Goal: Task Accomplishment & Management: Manage account settings

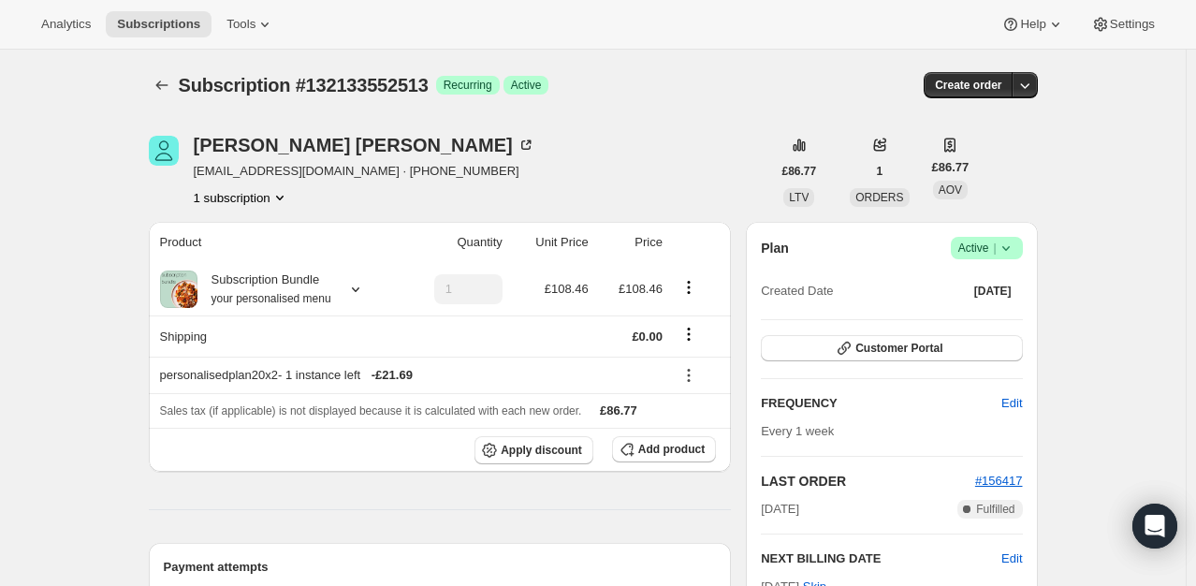
click at [1007, 258] on span "Success Active |" at bounding box center [987, 248] width 72 height 22
click at [992, 316] on span "Cancel subscription" at bounding box center [993, 316] width 106 height 14
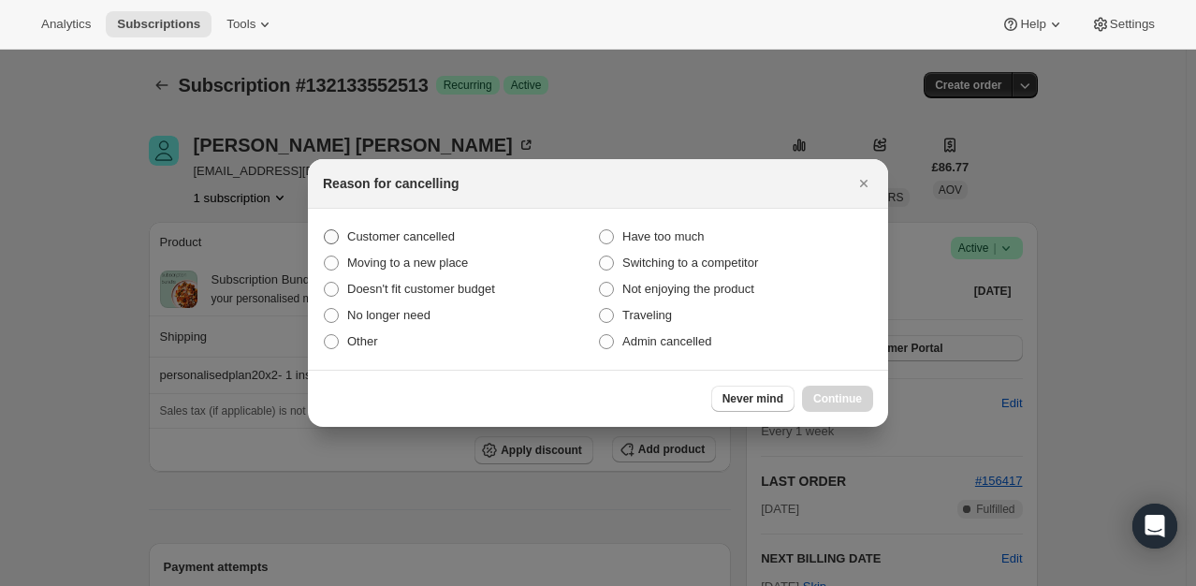
click at [438, 237] on span "Customer cancelled" at bounding box center [401, 236] width 108 height 14
click at [325, 230] on input "Customer cancelled" at bounding box center [324, 229] width 1 height 1
radio input "true"
click at [846, 401] on span "Continue" at bounding box center [837, 398] width 49 height 15
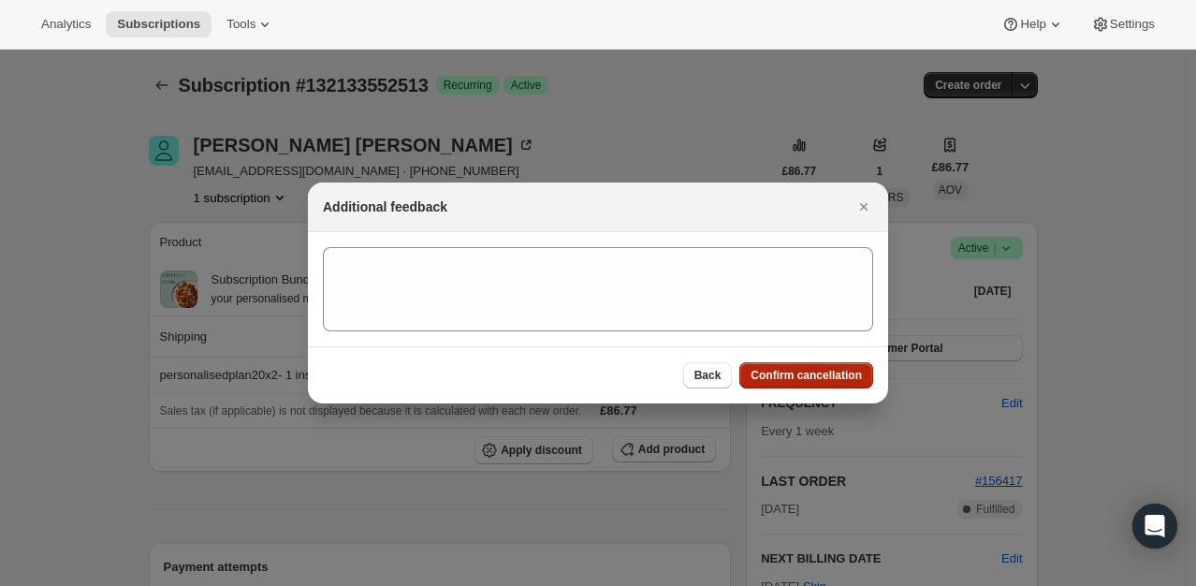
click at [842, 376] on span "Confirm cancellation" at bounding box center [806, 375] width 111 height 15
